Goal: Task Accomplishment & Management: Complete application form

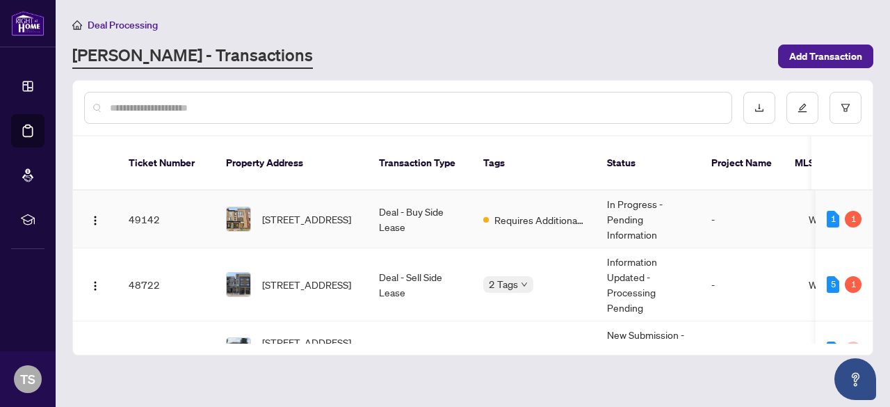
click at [551, 192] on td "Requires Additional Docs" at bounding box center [534, 219] width 124 height 58
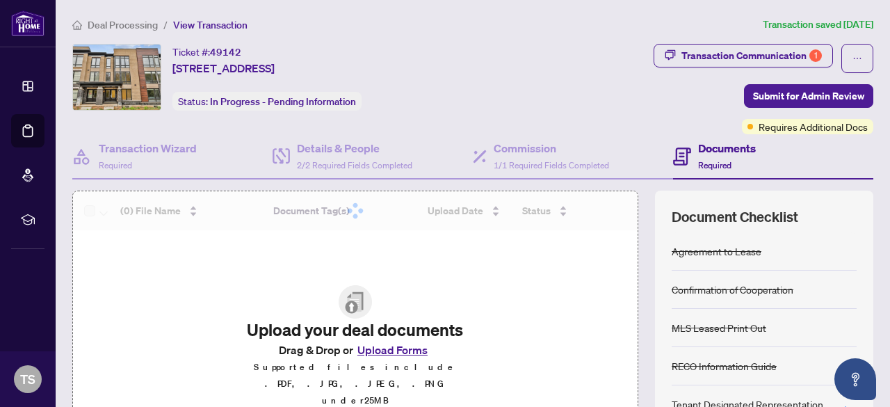
drag, startPoint x: 551, startPoint y: 192, endPoint x: 754, endPoint y: 157, distance: 206.0
click at [754, 157] on div "Transaction Wizard Required Details & People 2/2 Required Fields Completed Comm…" at bounding box center [472, 318] width 801 height 369
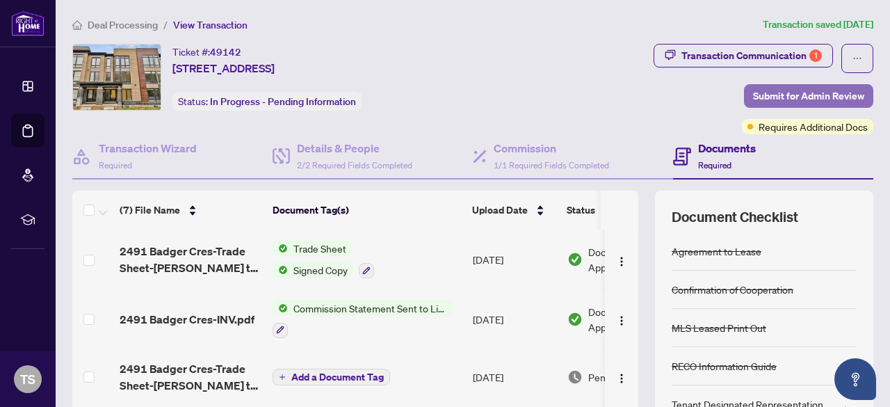
click at [798, 98] on span "Submit for Admin Review" at bounding box center [808, 96] width 111 height 22
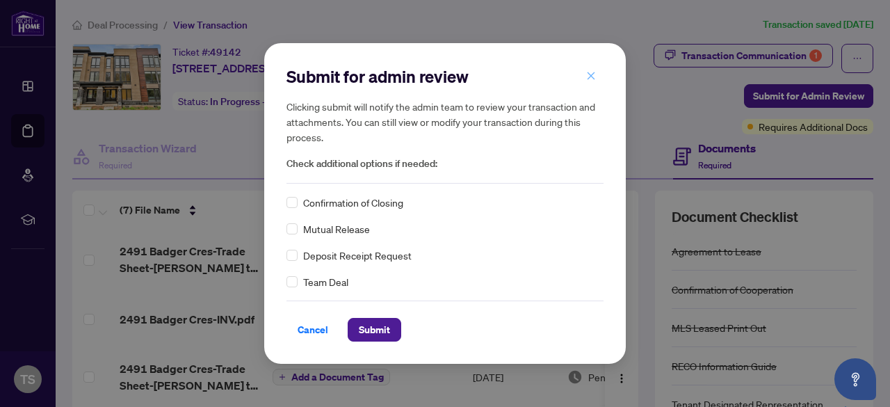
click at [589, 76] on icon "close" at bounding box center [591, 76] width 10 height 10
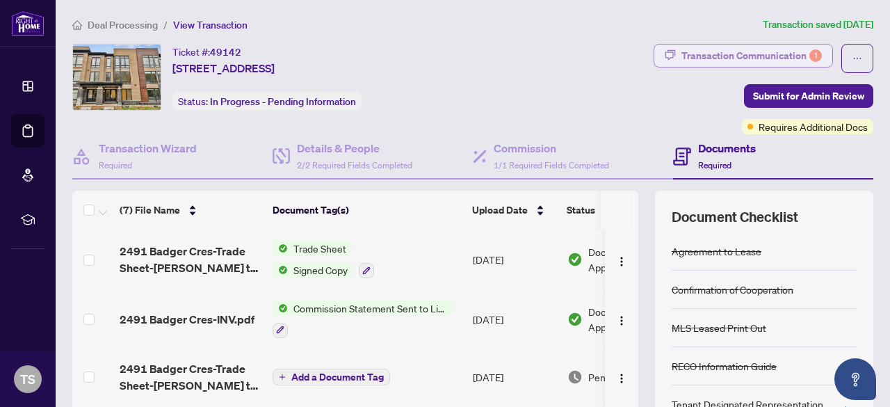
click at [726, 65] on div "Transaction Communication 1" at bounding box center [751, 55] width 140 height 22
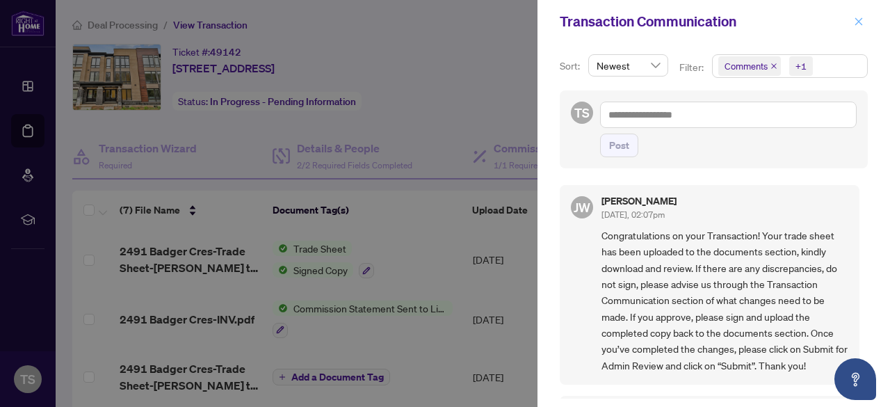
click at [855, 22] on icon "close" at bounding box center [858, 22] width 10 height 10
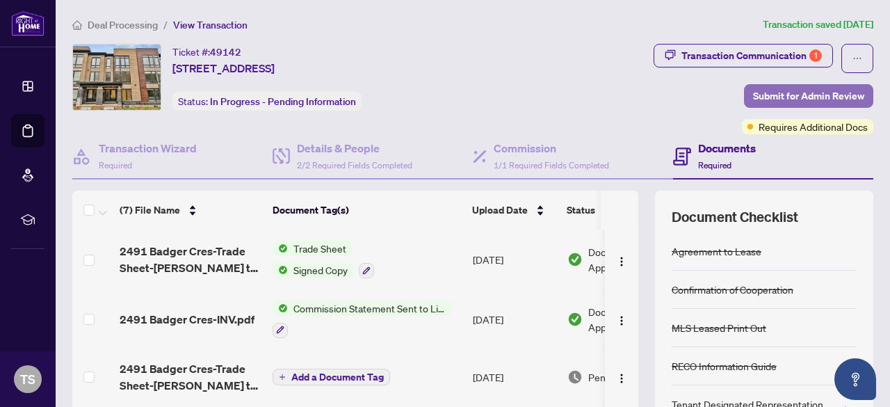
click at [770, 96] on span "Submit for Admin Review" at bounding box center [808, 96] width 111 height 22
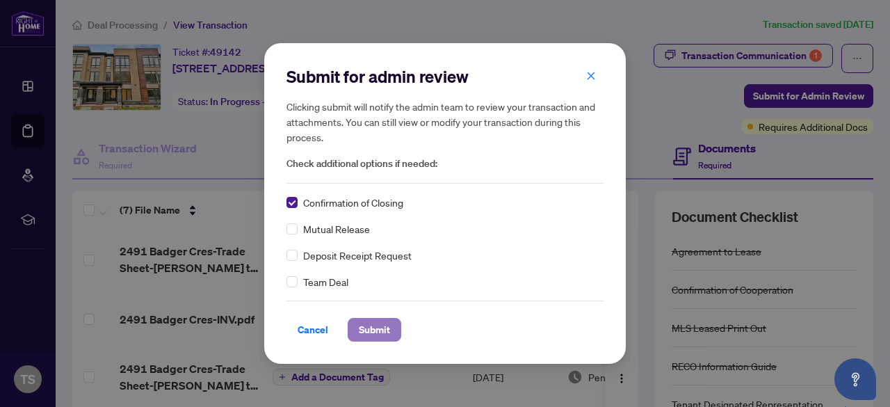
click at [372, 322] on span "Submit" at bounding box center [374, 329] width 31 height 22
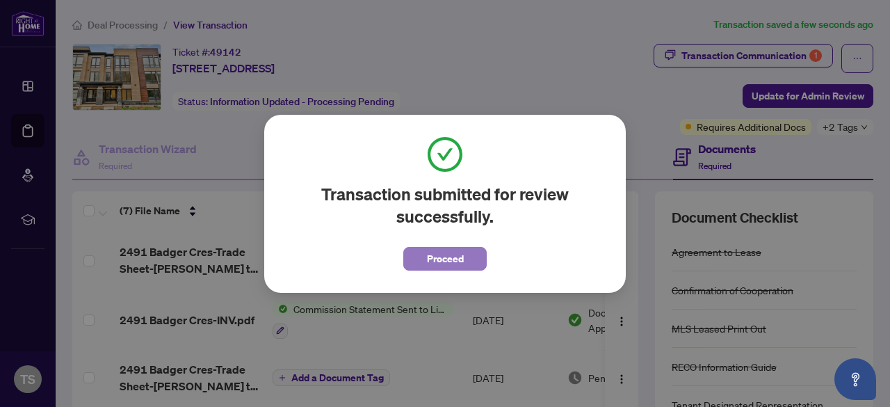
click at [446, 252] on span "Proceed" at bounding box center [445, 258] width 37 height 22
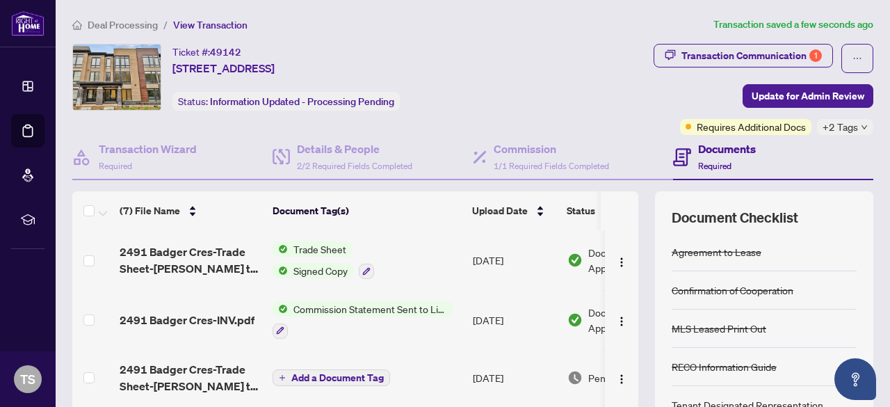
click at [422, 305] on span "Commission Statement Sent to Listing Brokerage" at bounding box center [370, 308] width 165 height 15
click at [531, 320] on td "[DATE]" at bounding box center [514, 320] width 95 height 60
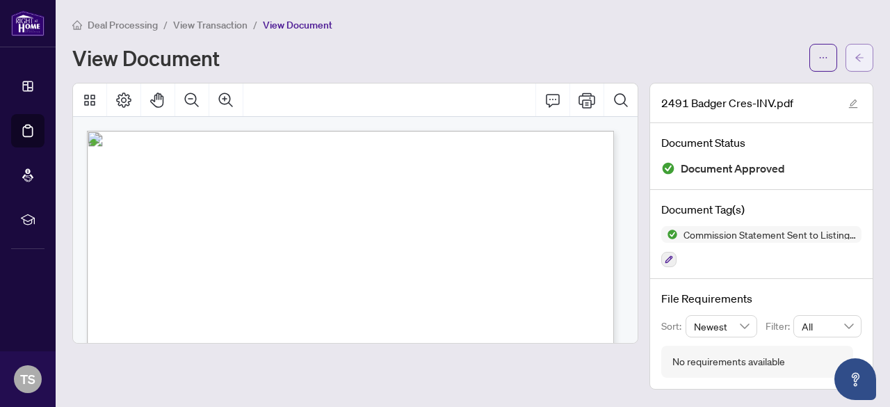
click at [853, 61] on button "button" at bounding box center [859, 58] width 28 height 28
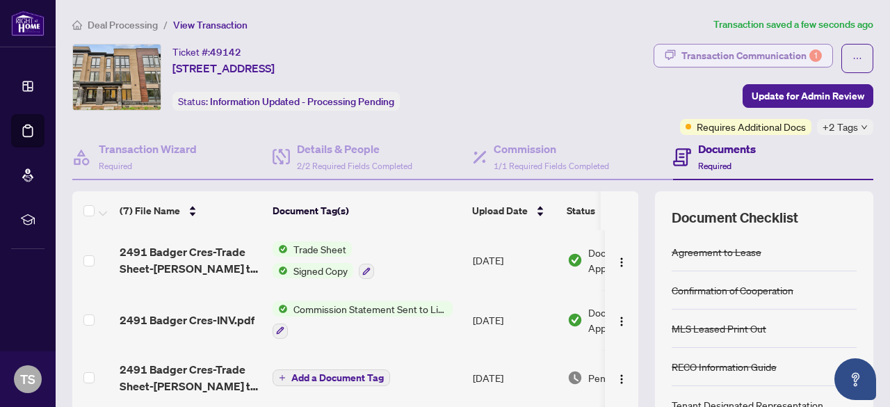
click at [749, 65] on div "Transaction Communication 1" at bounding box center [751, 55] width 140 height 22
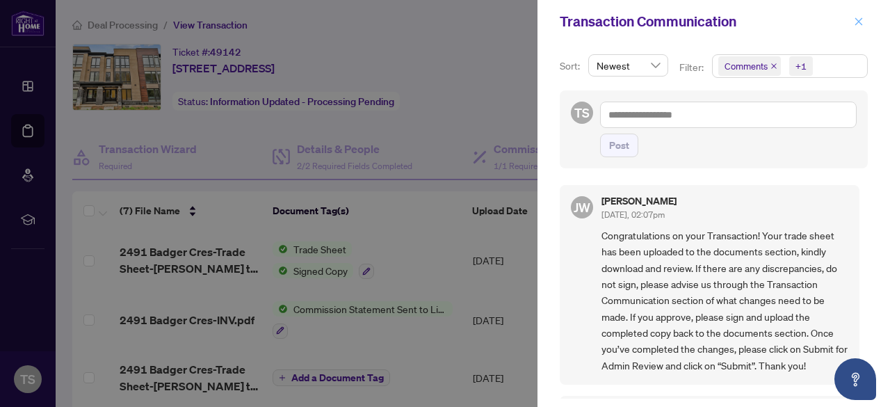
click at [865, 26] on button "button" at bounding box center [858, 21] width 18 height 17
